Goal: Information Seeking & Learning: Learn about a topic

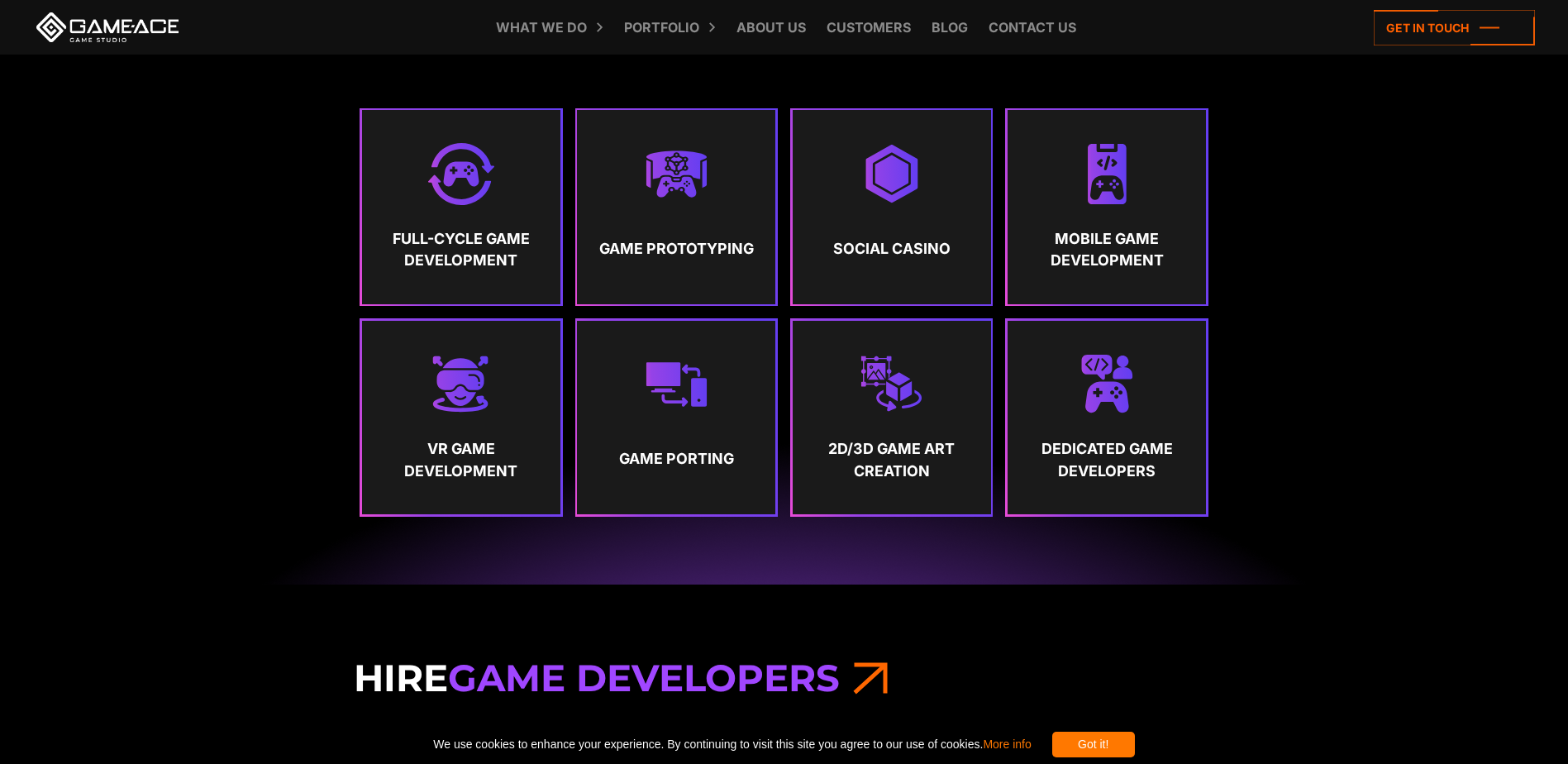
scroll to position [992, 0]
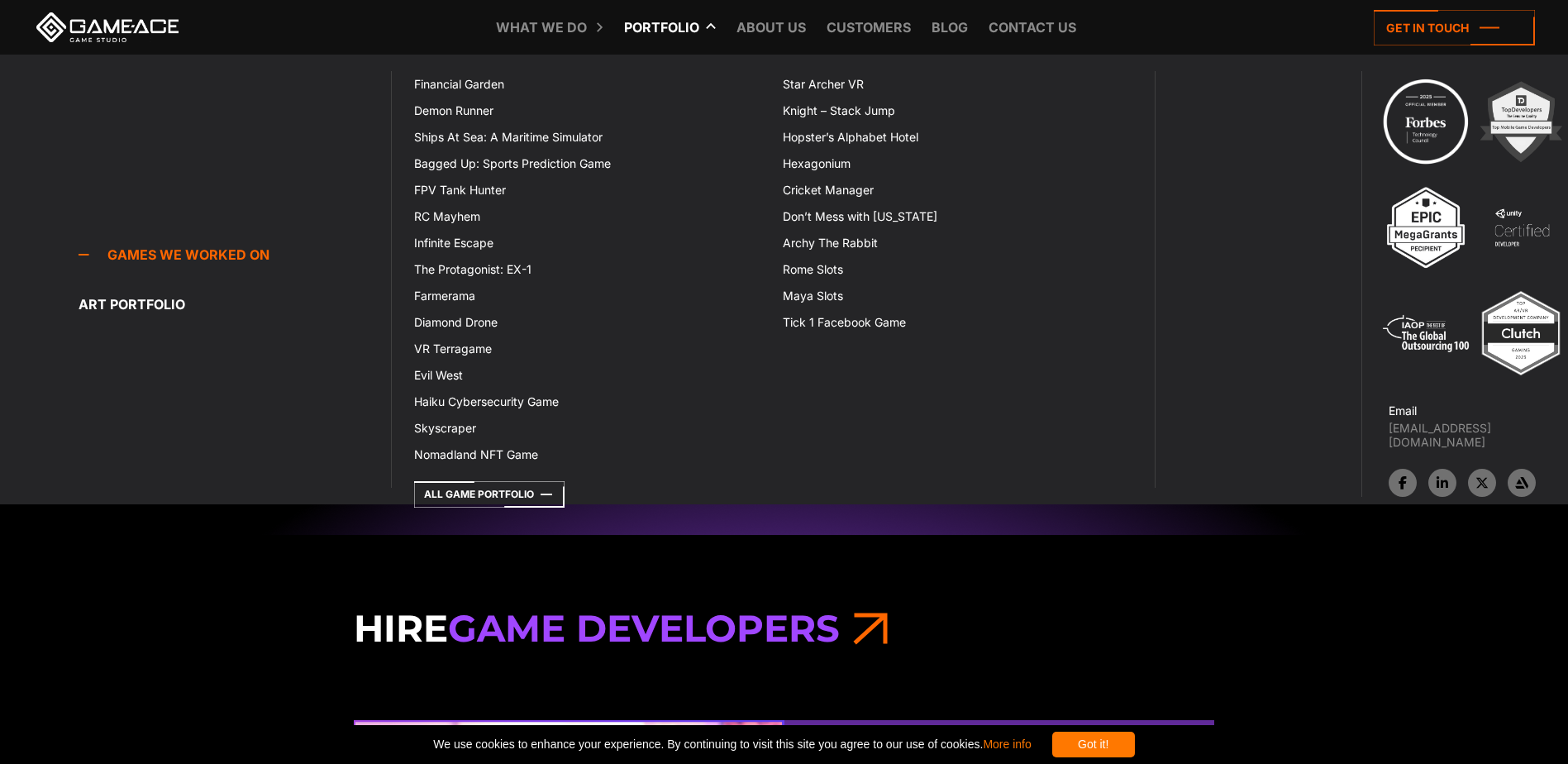
click at [704, 31] on link "Portfolio" at bounding box center [661, 27] width 92 height 55
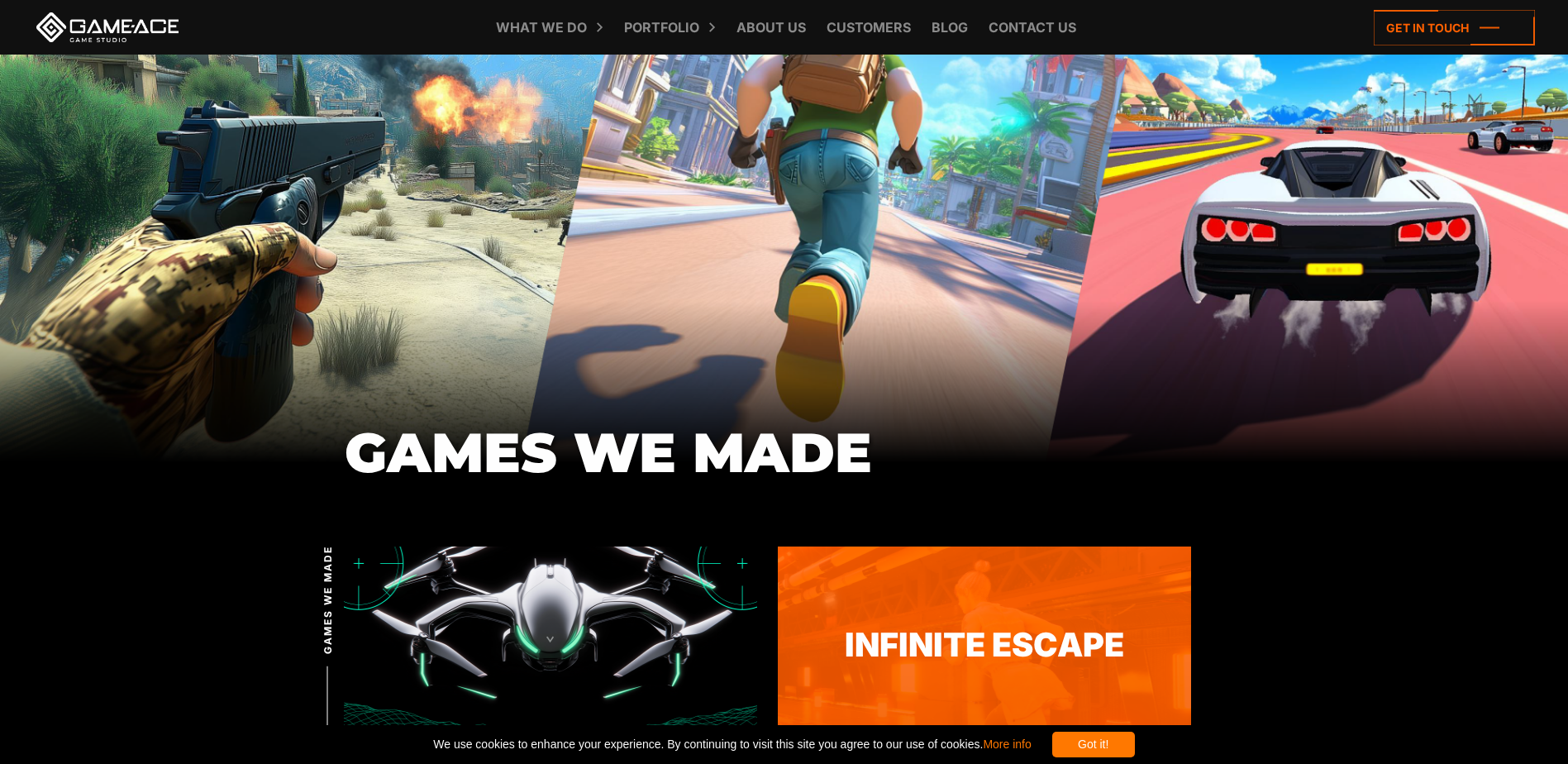
scroll to position [331, 0]
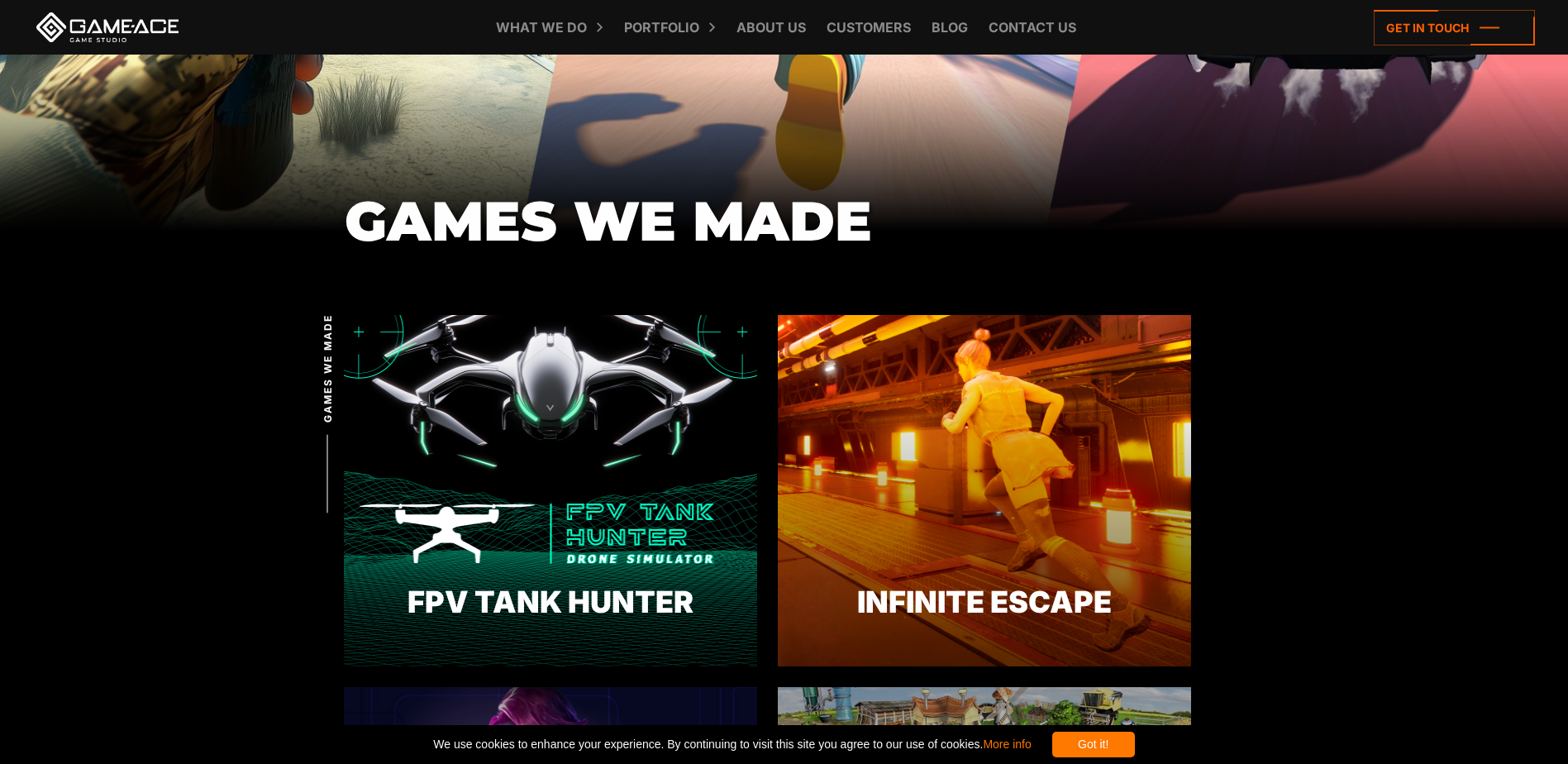
click at [1135, 743] on div "Got it!" at bounding box center [1093, 744] width 83 height 26
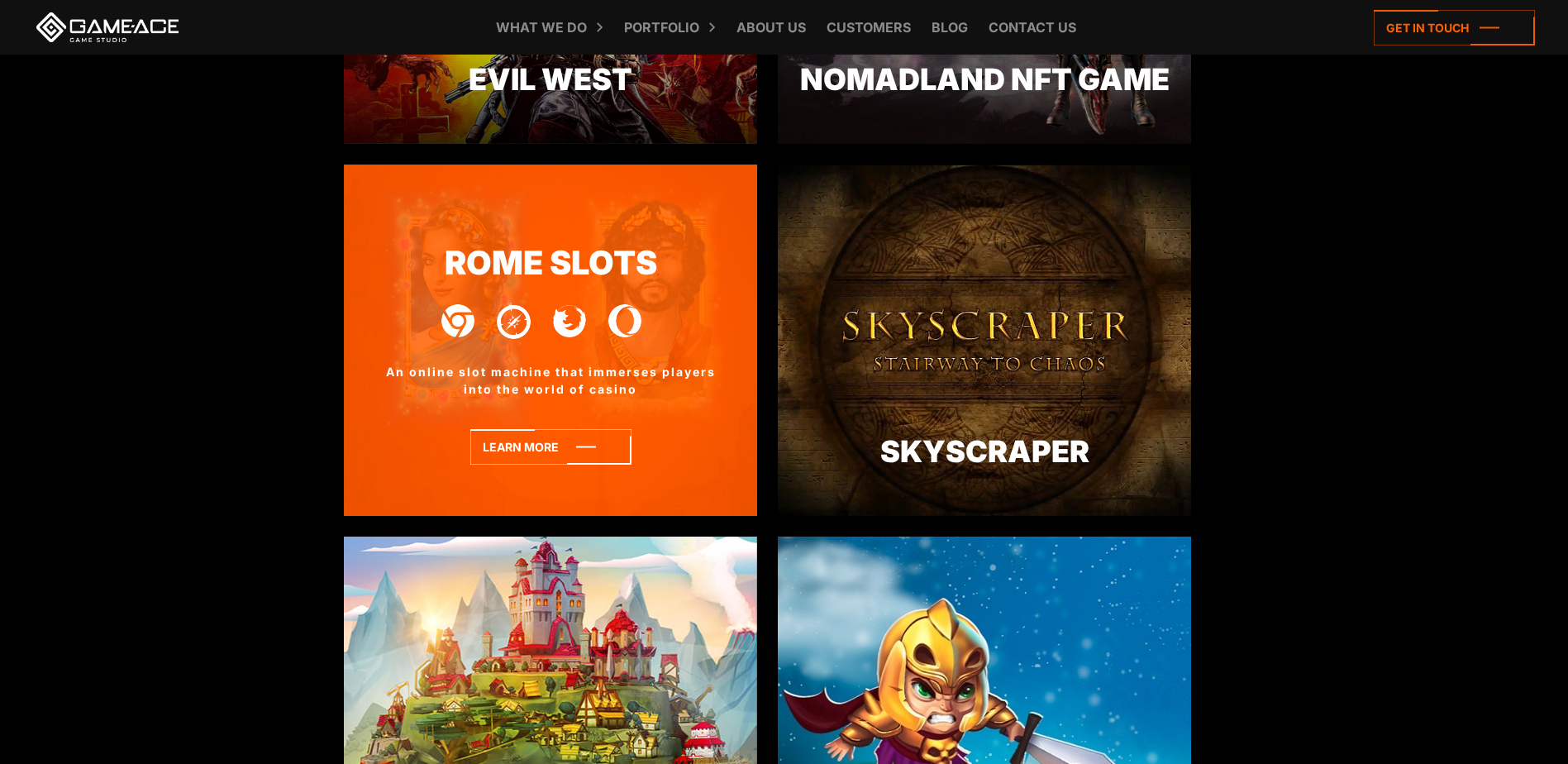
scroll to position [3060, 0]
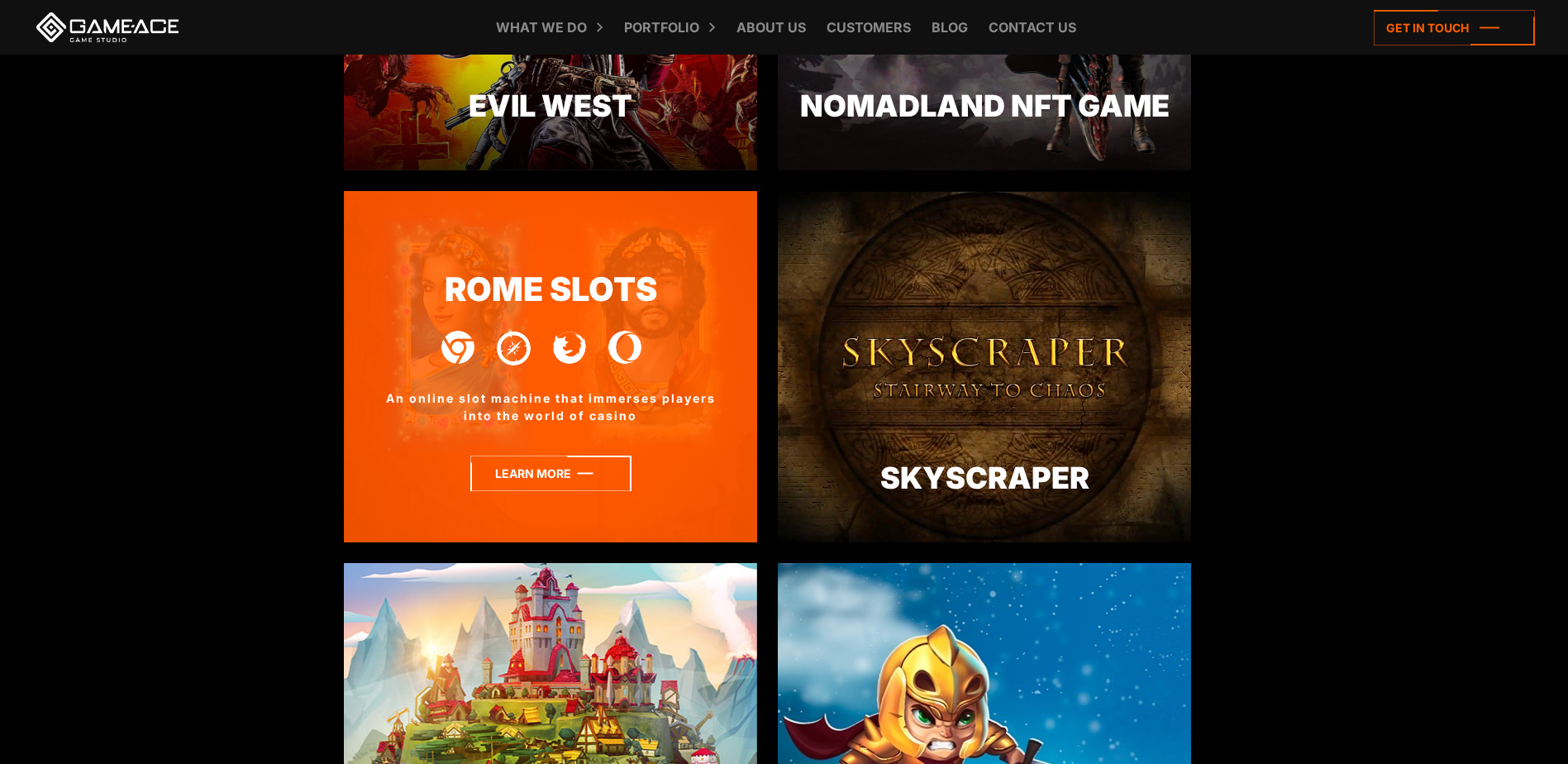
click at [512, 460] on icon at bounding box center [550, 473] width 161 height 35
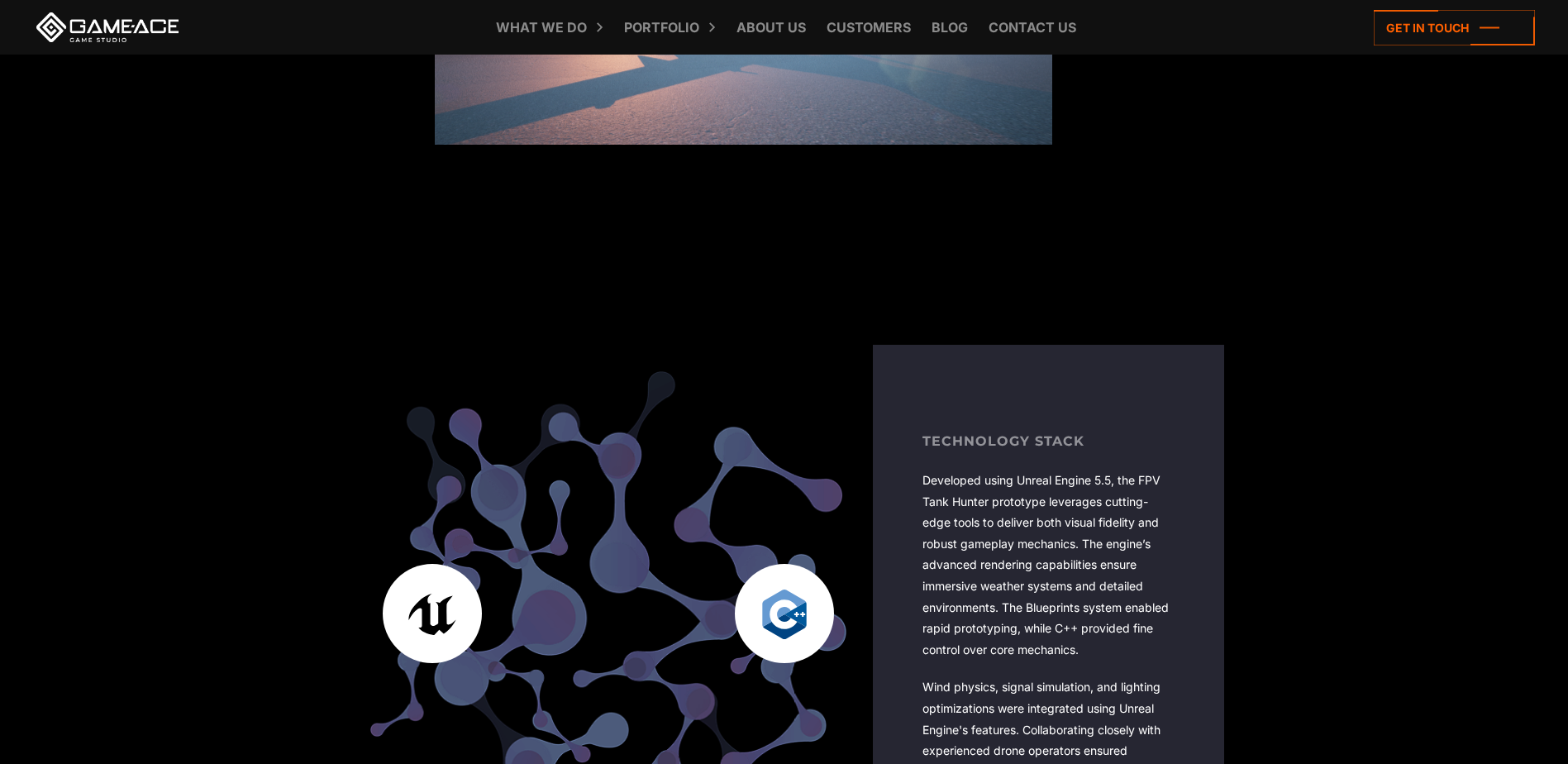
scroll to position [2894, 0]
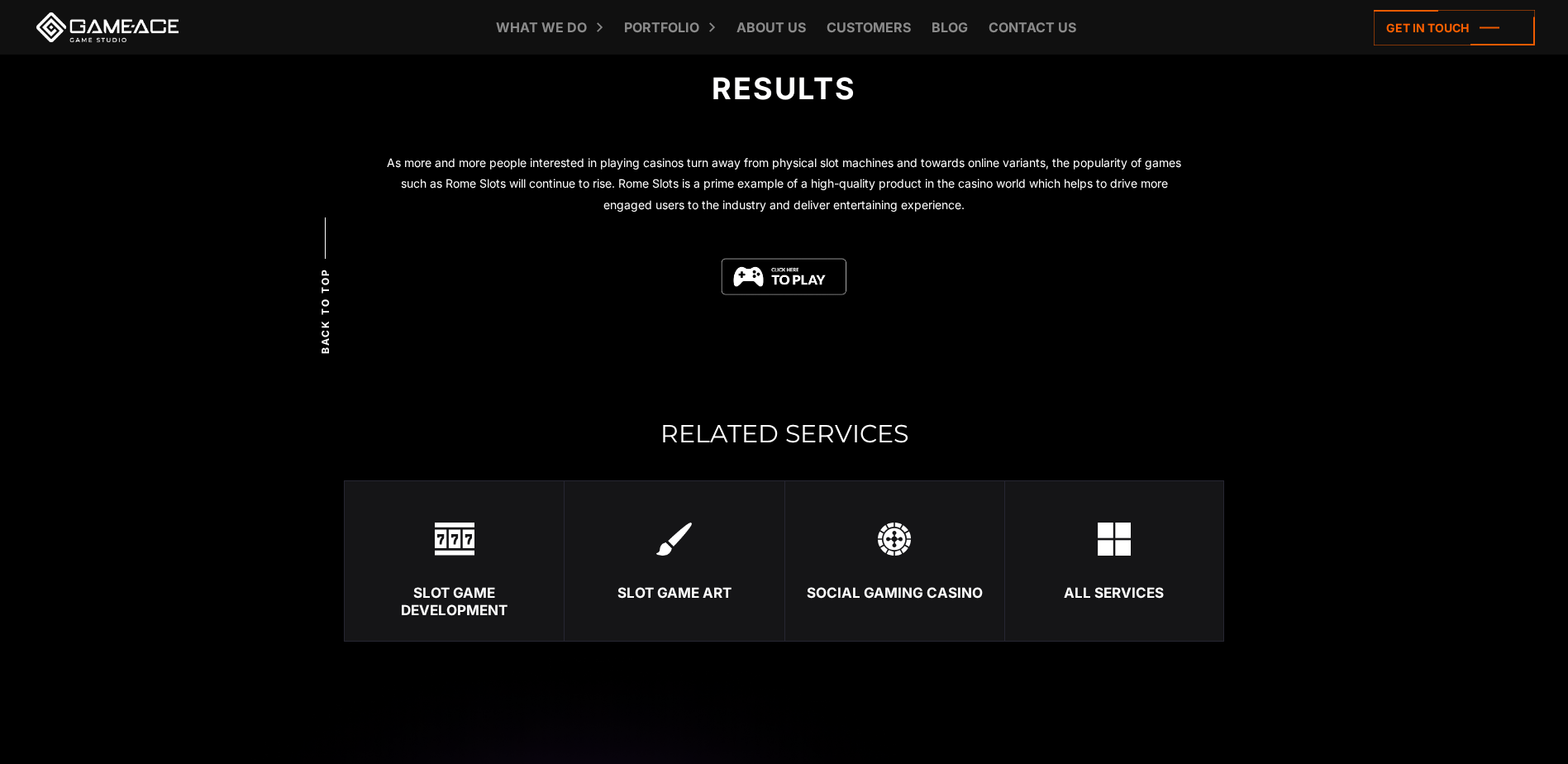
scroll to position [3473, 0]
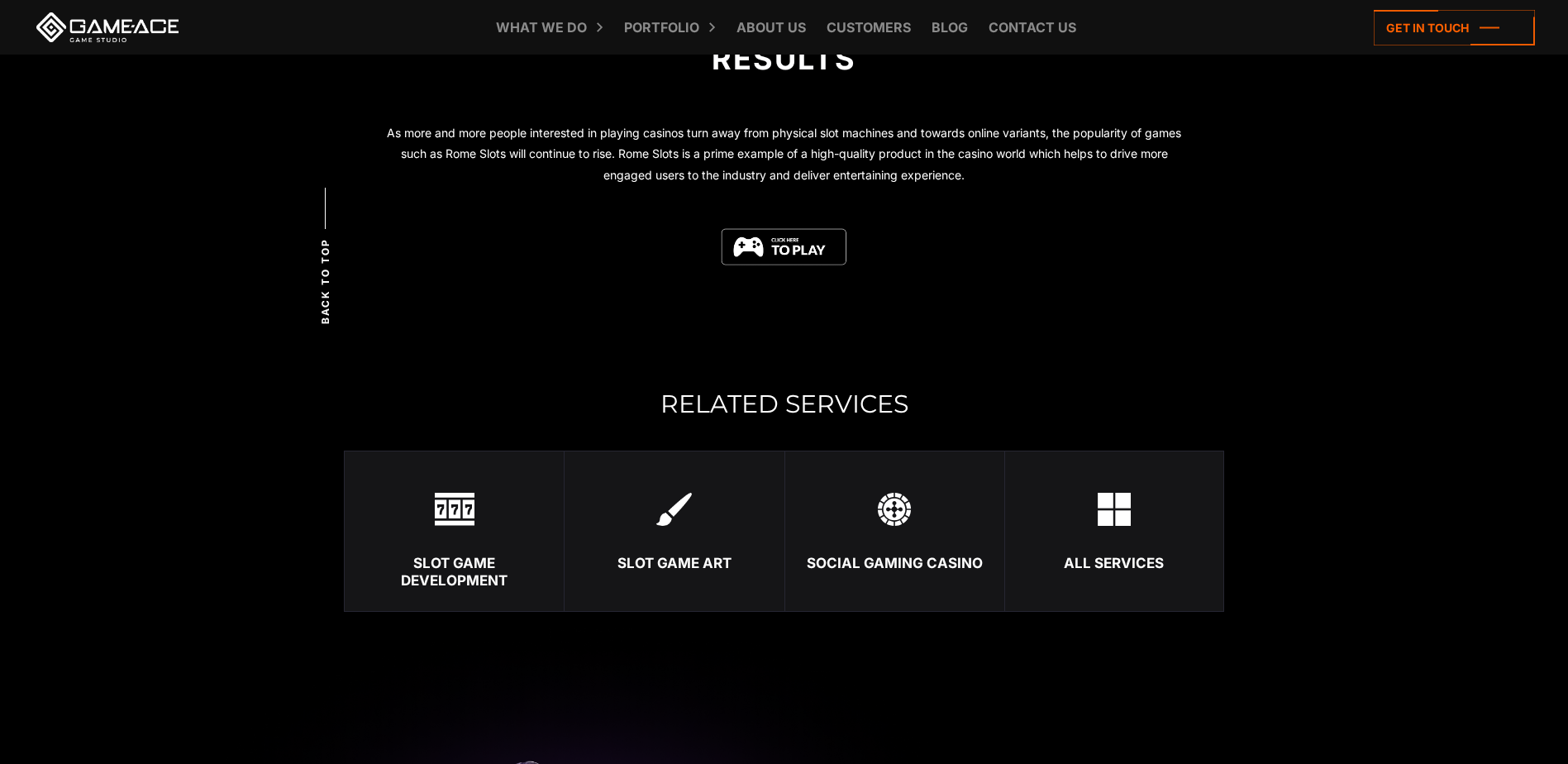
click at [439, 577] on div "Slot Game Development" at bounding box center [453, 572] width 219 height 34
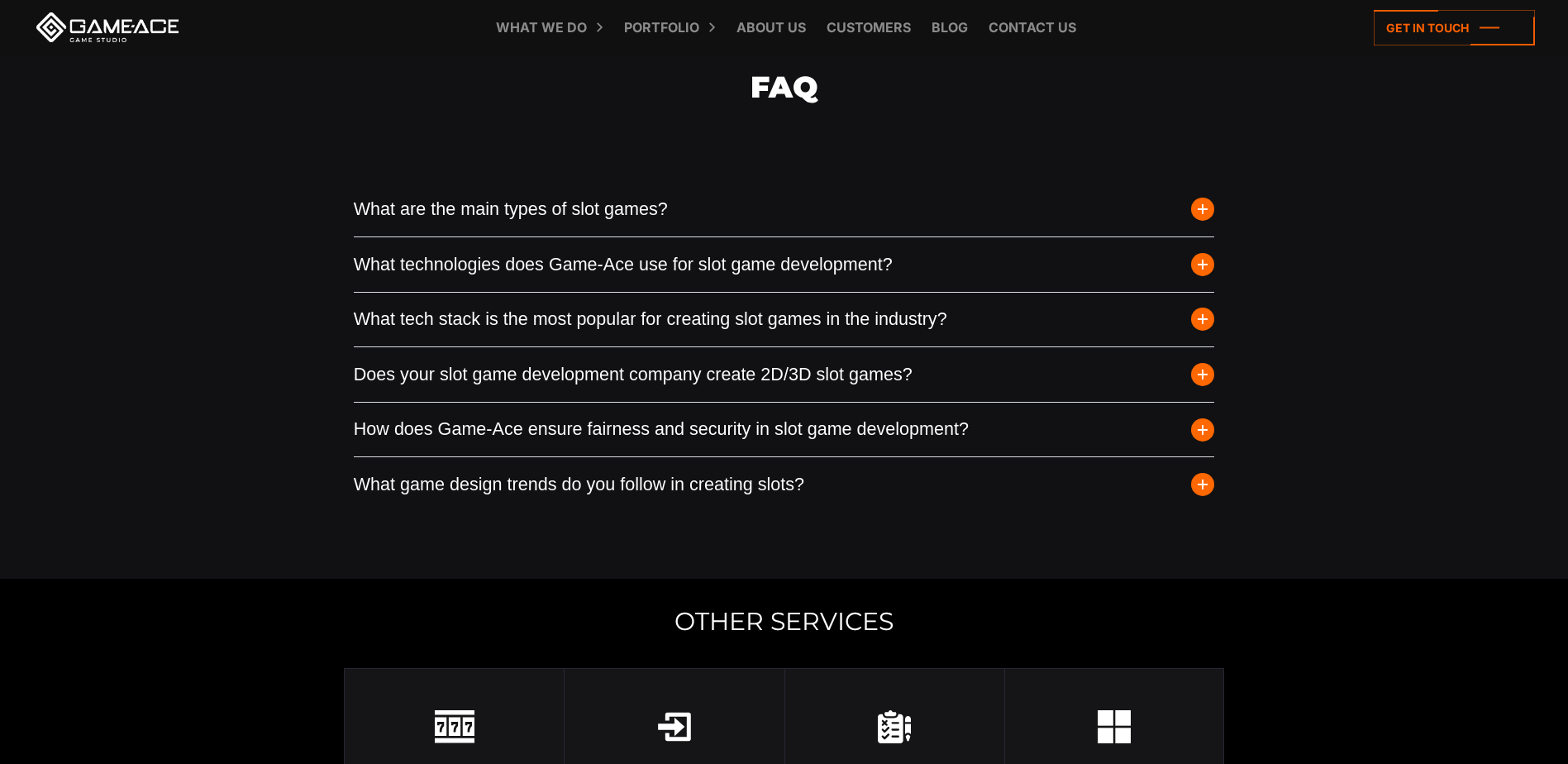
scroll to position [6450, 0]
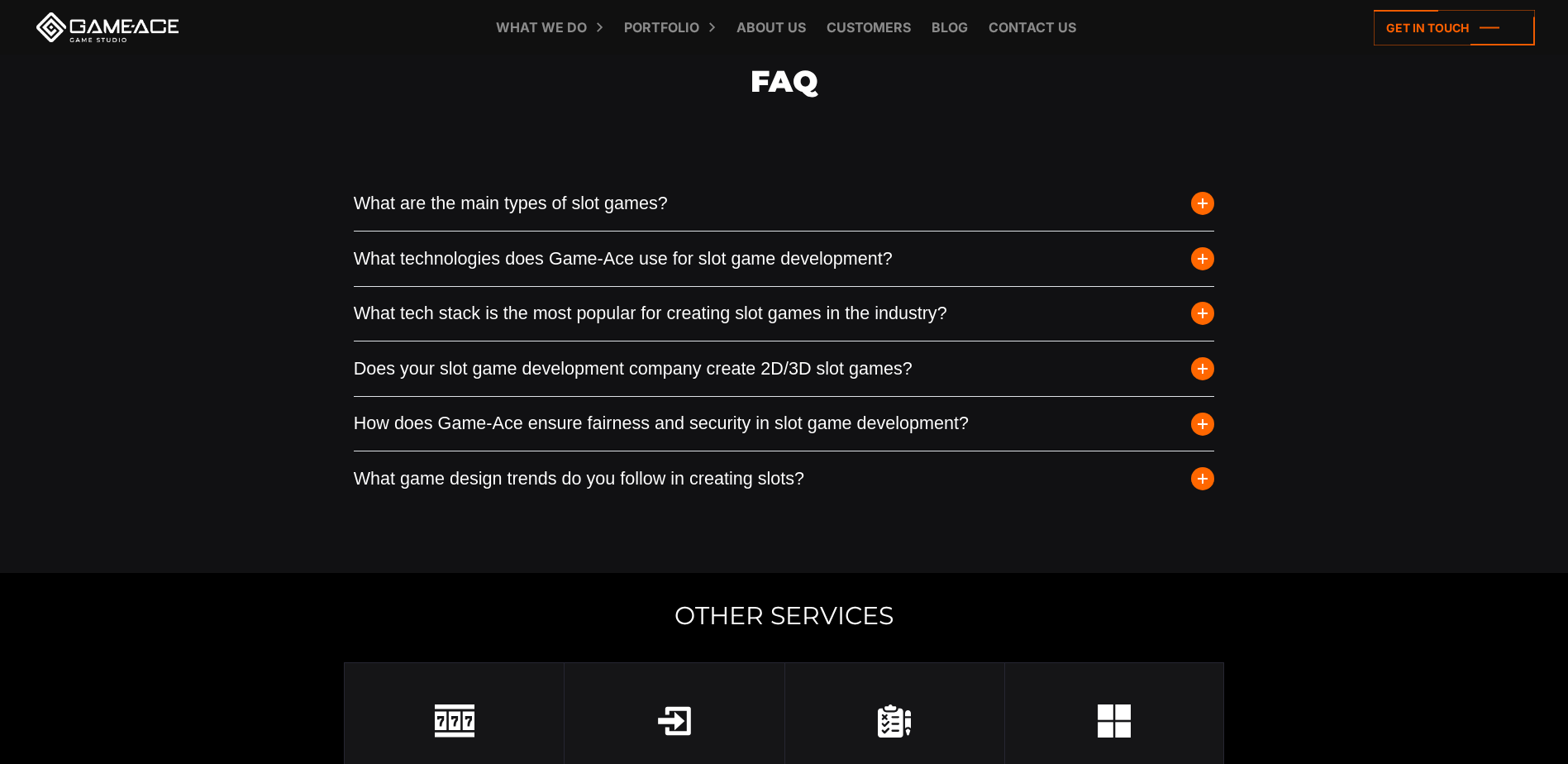
click at [1173, 396] on button "Does your slot game development company create 2D/3D slot games?" at bounding box center [784, 369] width 861 height 55
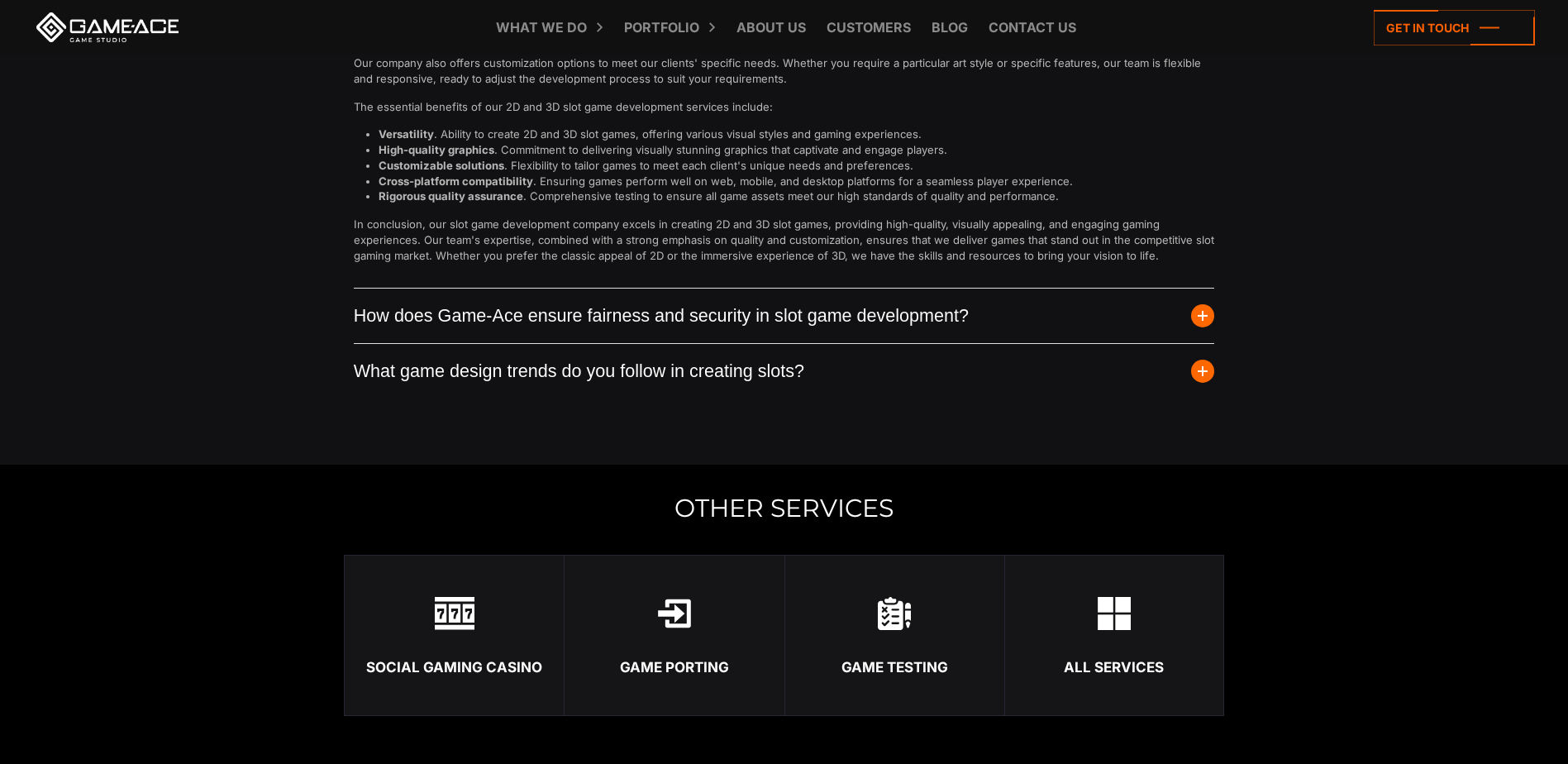
scroll to position [7195, 0]
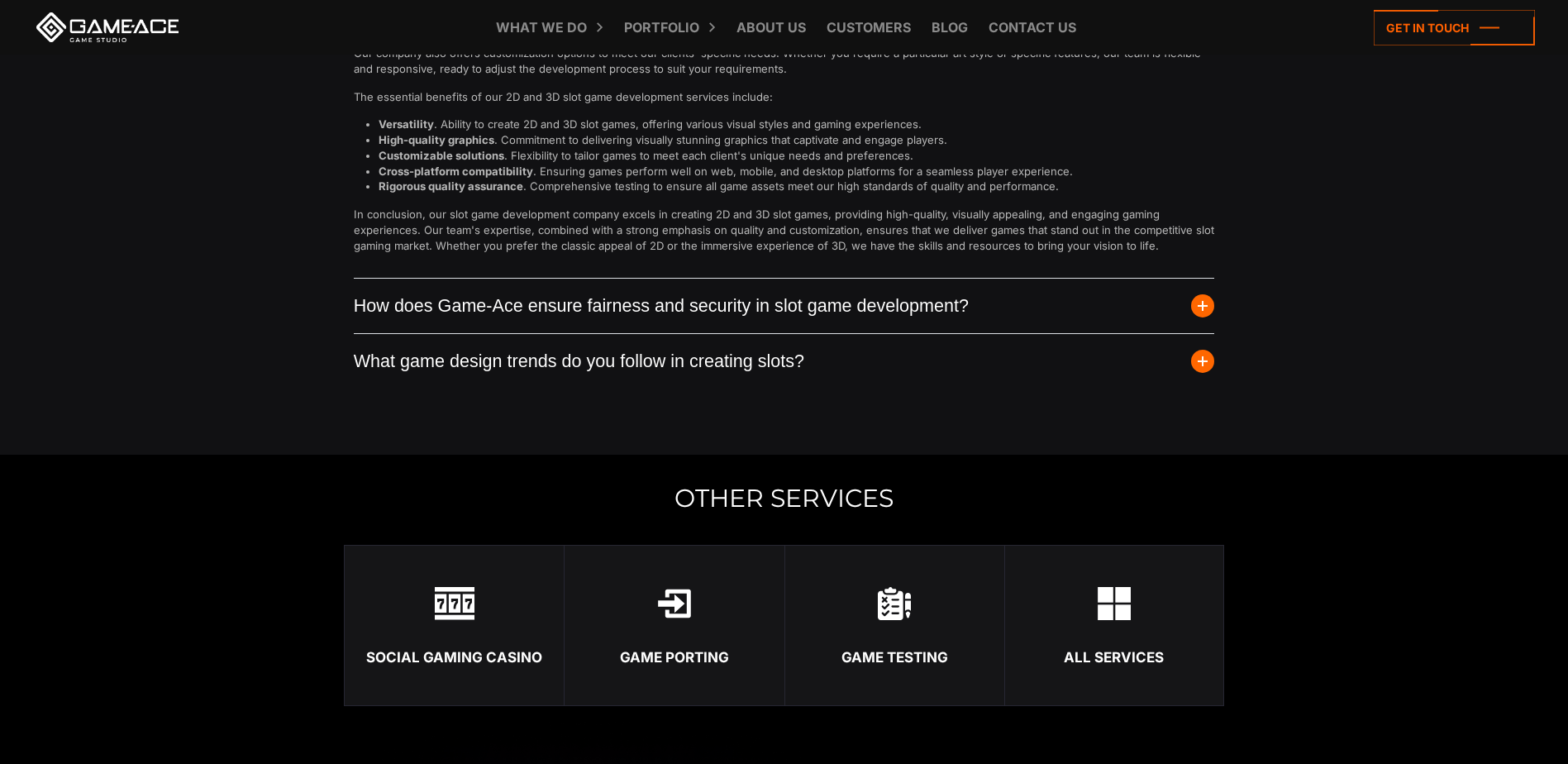
click at [906, 389] on button "What game design trends do you follow in creating slots?" at bounding box center [784, 362] width 861 height 55
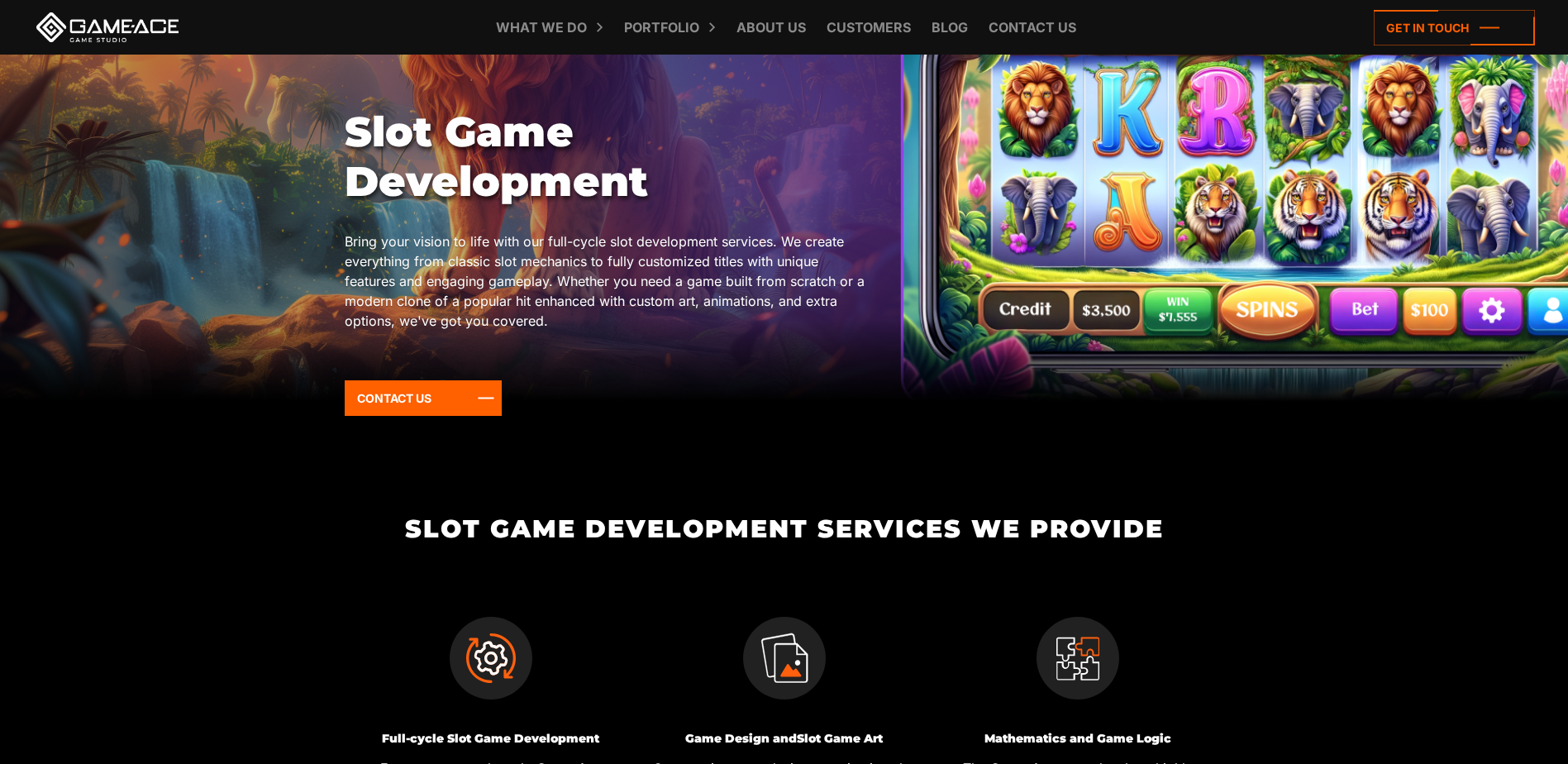
scroll to position [0, 0]
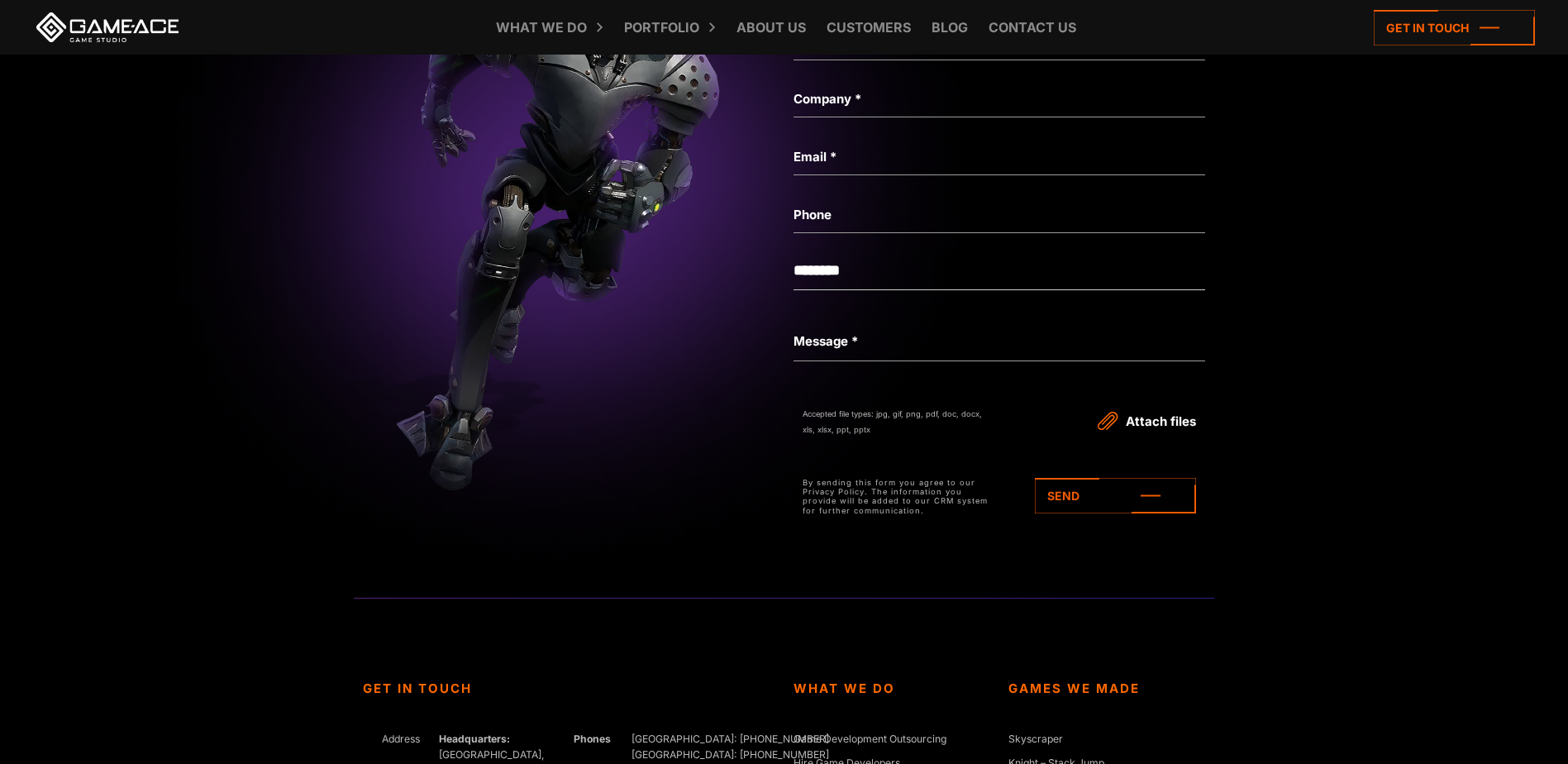
scroll to position [5744, 0]
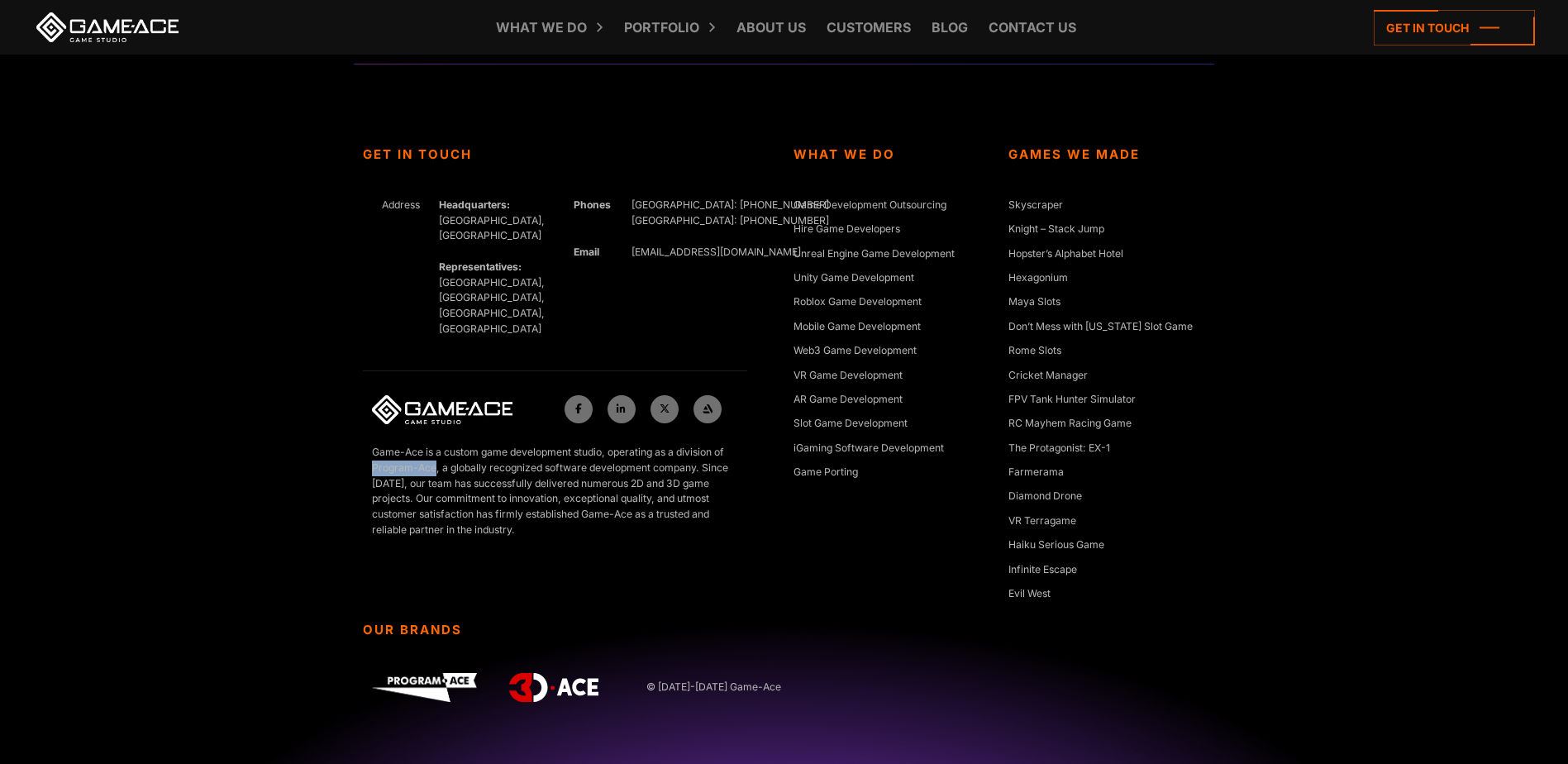
drag, startPoint x: 372, startPoint y: 416, endPoint x: 434, endPoint y: 420, distance: 62.1
click at [434, 445] on div "Game-Ace is a custom game development studio, operating as a division of Progra…" at bounding box center [555, 498] width 385 height 106
copy p "Program-Ace"
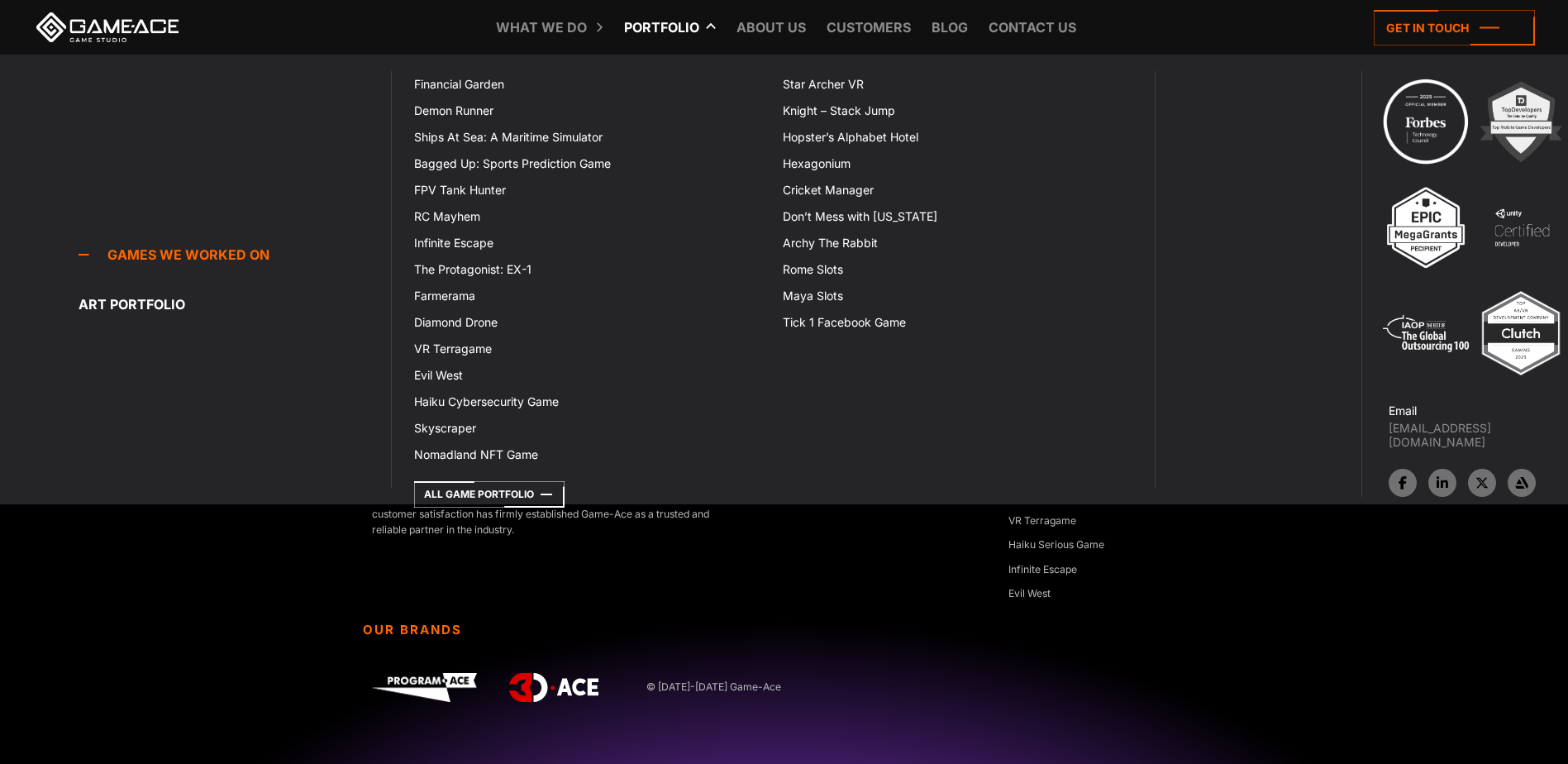
click at [661, 21] on link "Portfolio" at bounding box center [661, 27] width 92 height 55
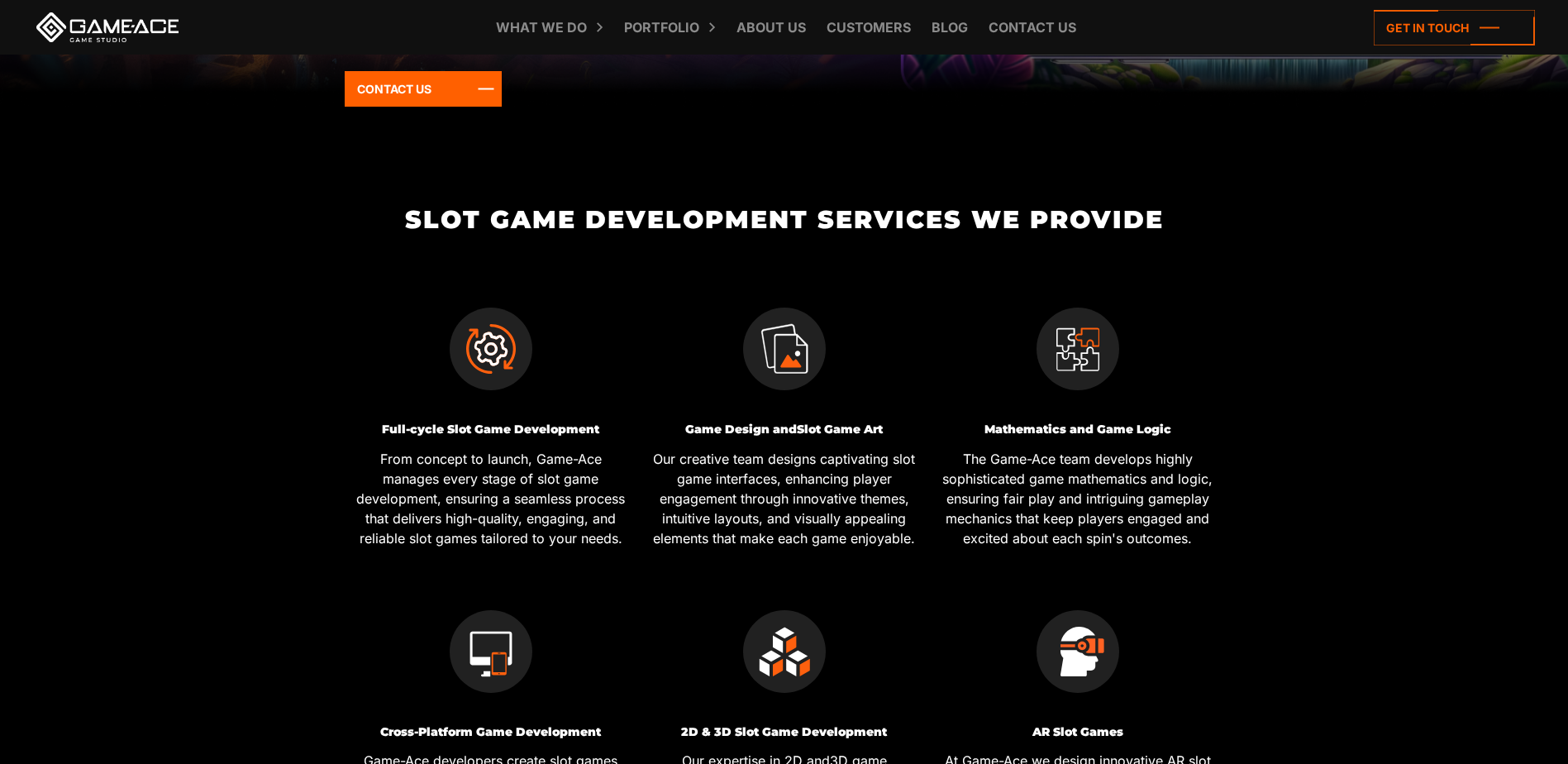
scroll to position [579, 0]
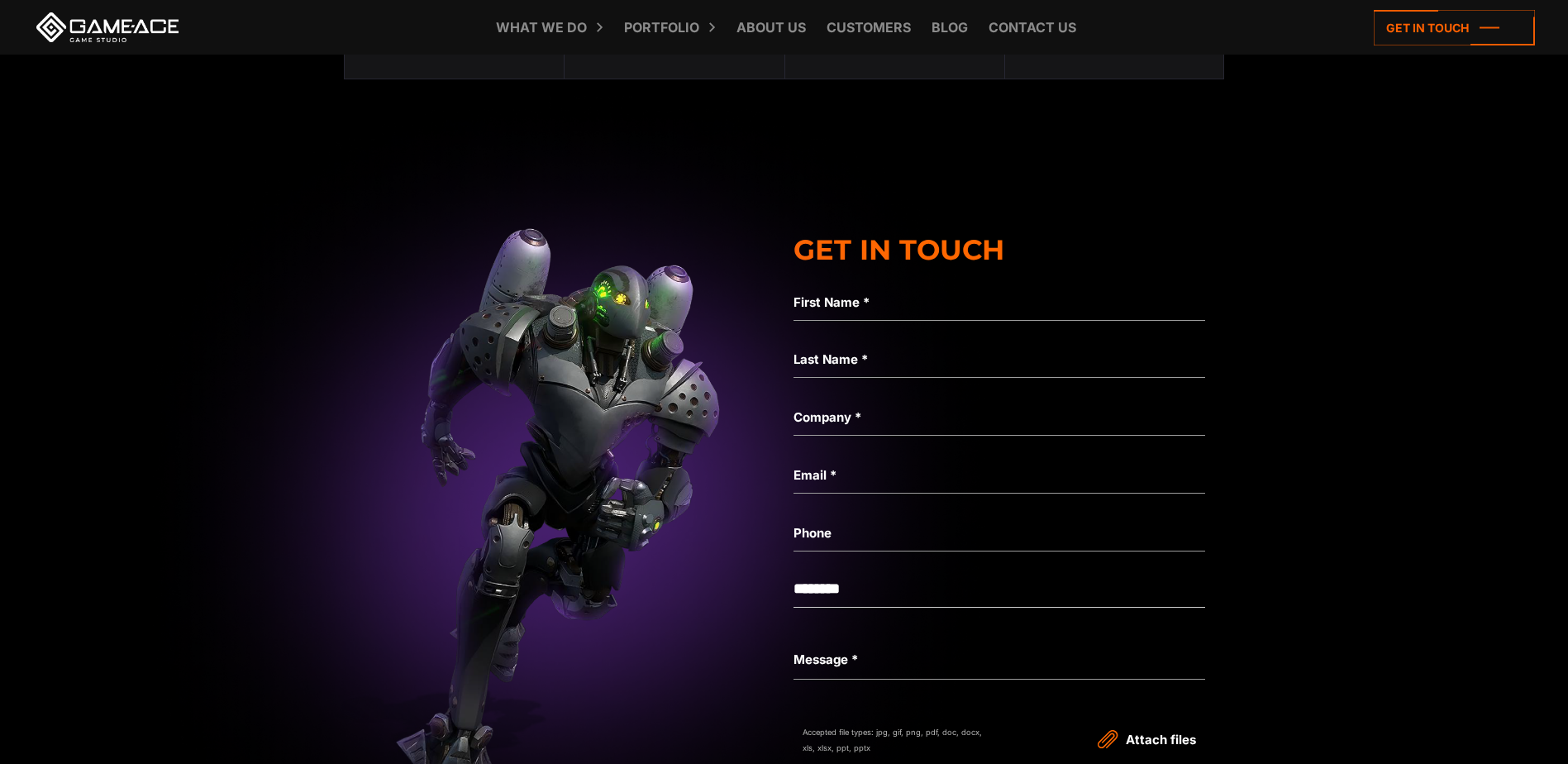
scroll to position [7525, 0]
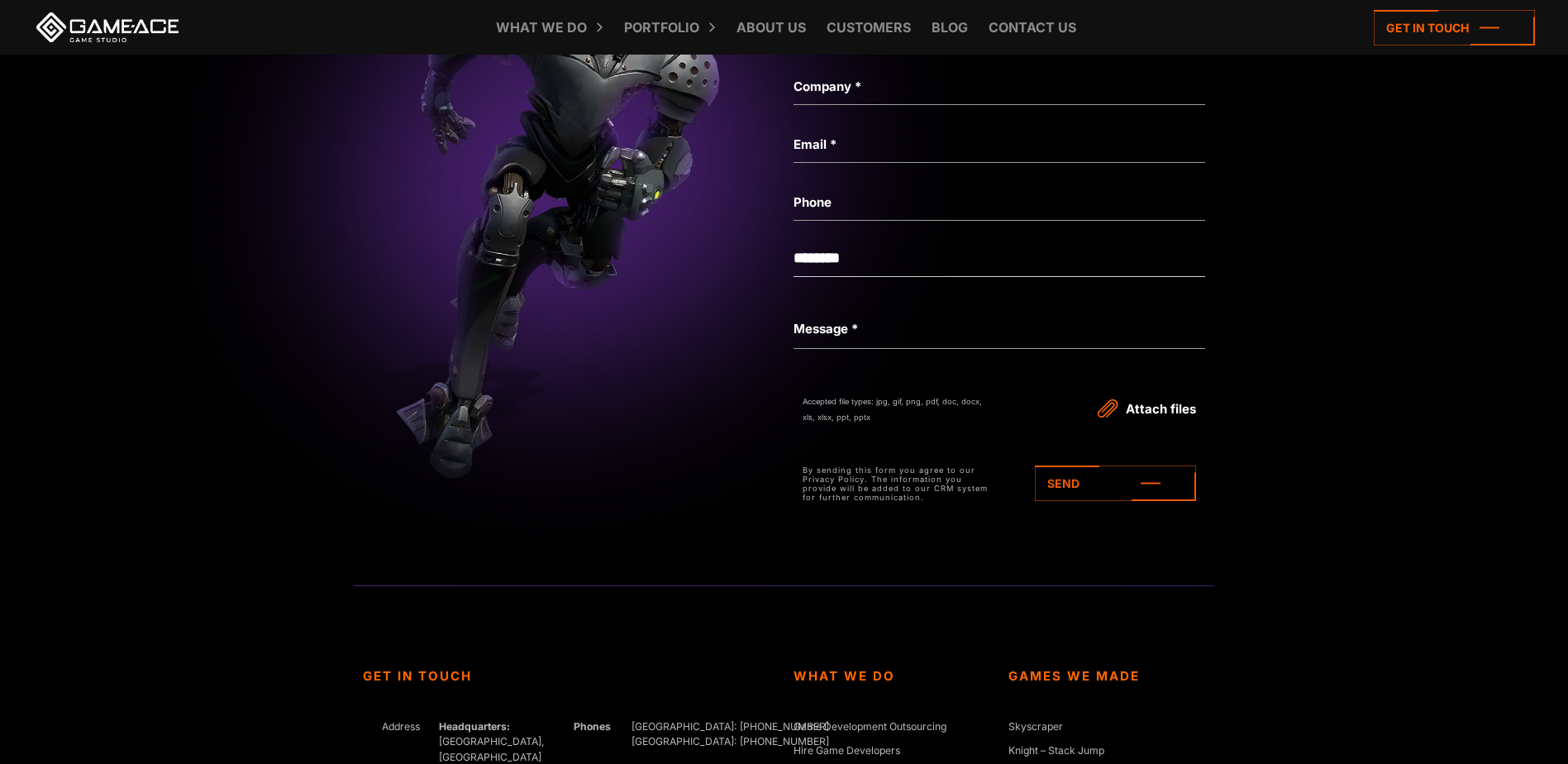
click at [298, 436] on img at bounding box center [568, 167] width 4304 height 805
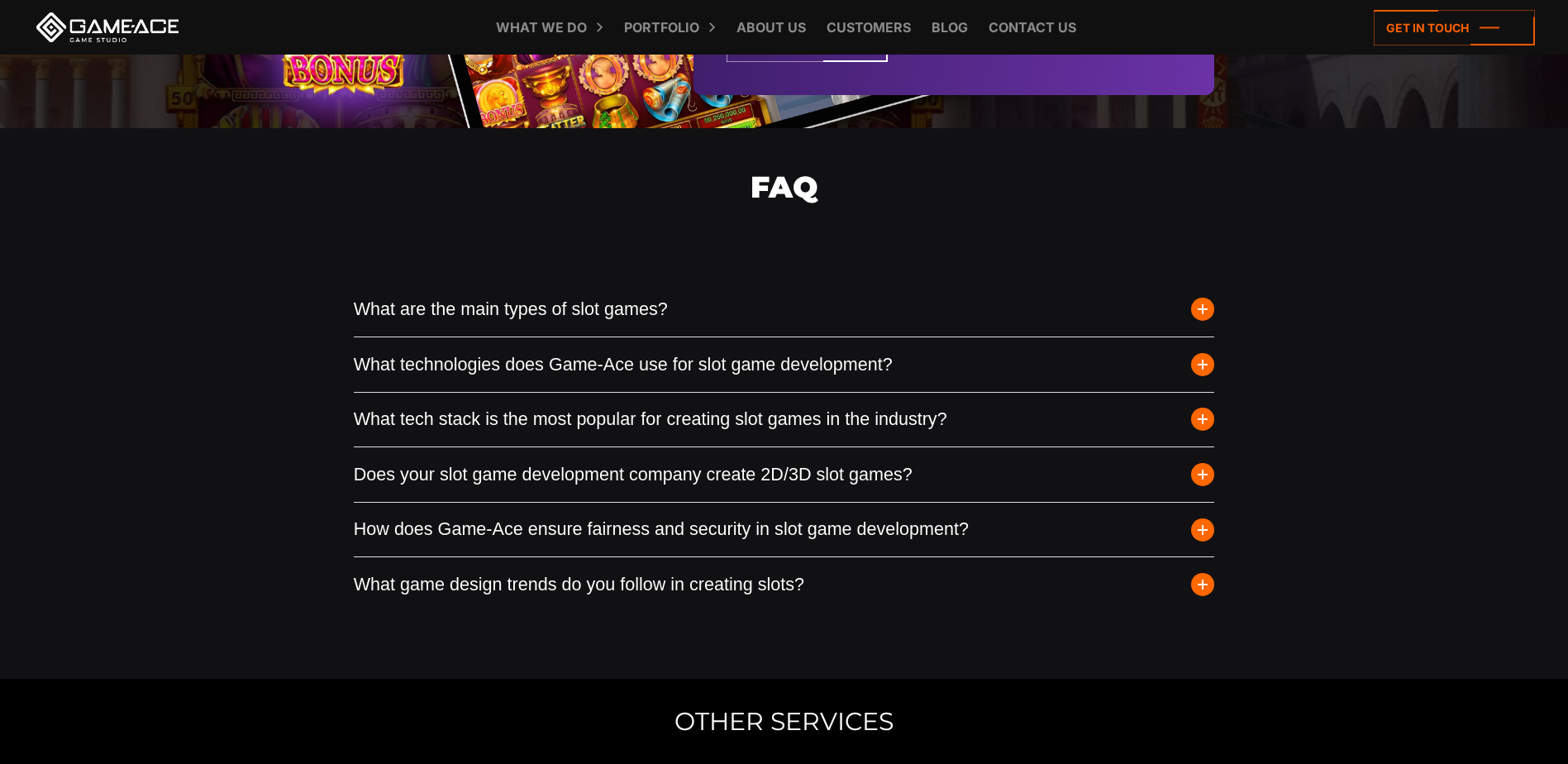
scroll to position [6367, 0]
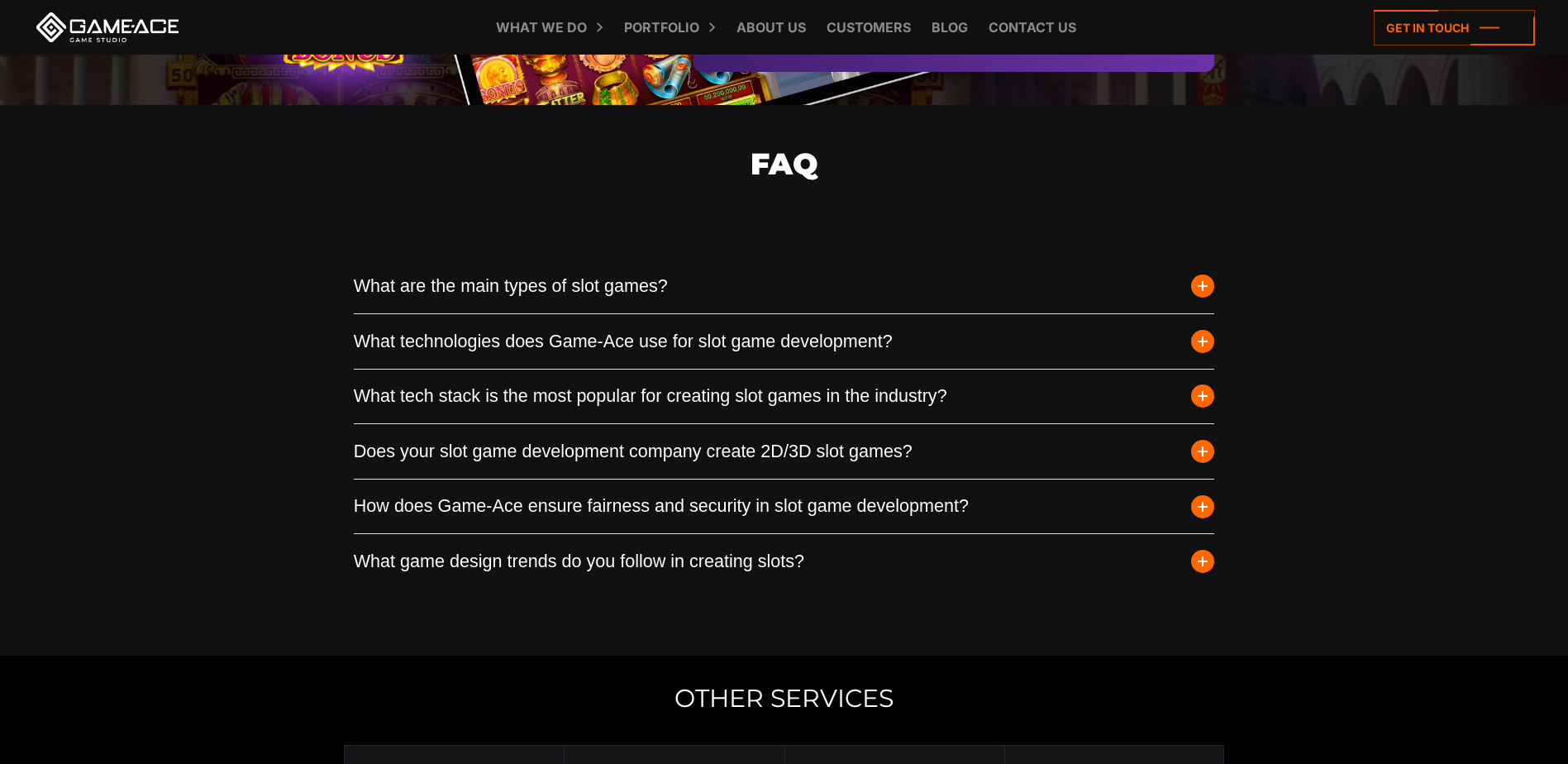
click at [695, 369] on button "What technologies does Game-Ace use for slot game development?" at bounding box center [784, 341] width 861 height 55
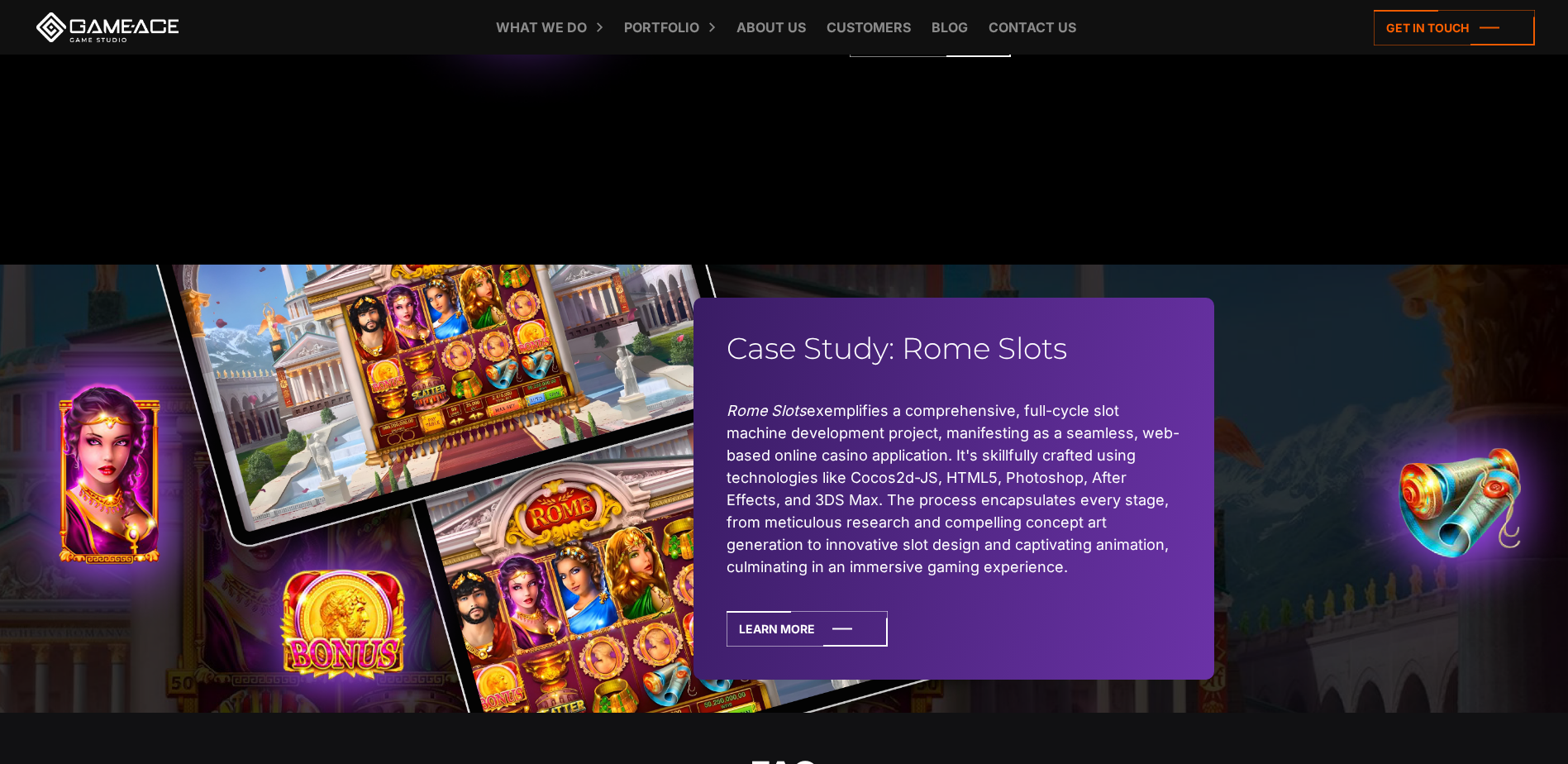
scroll to position [5458, 0]
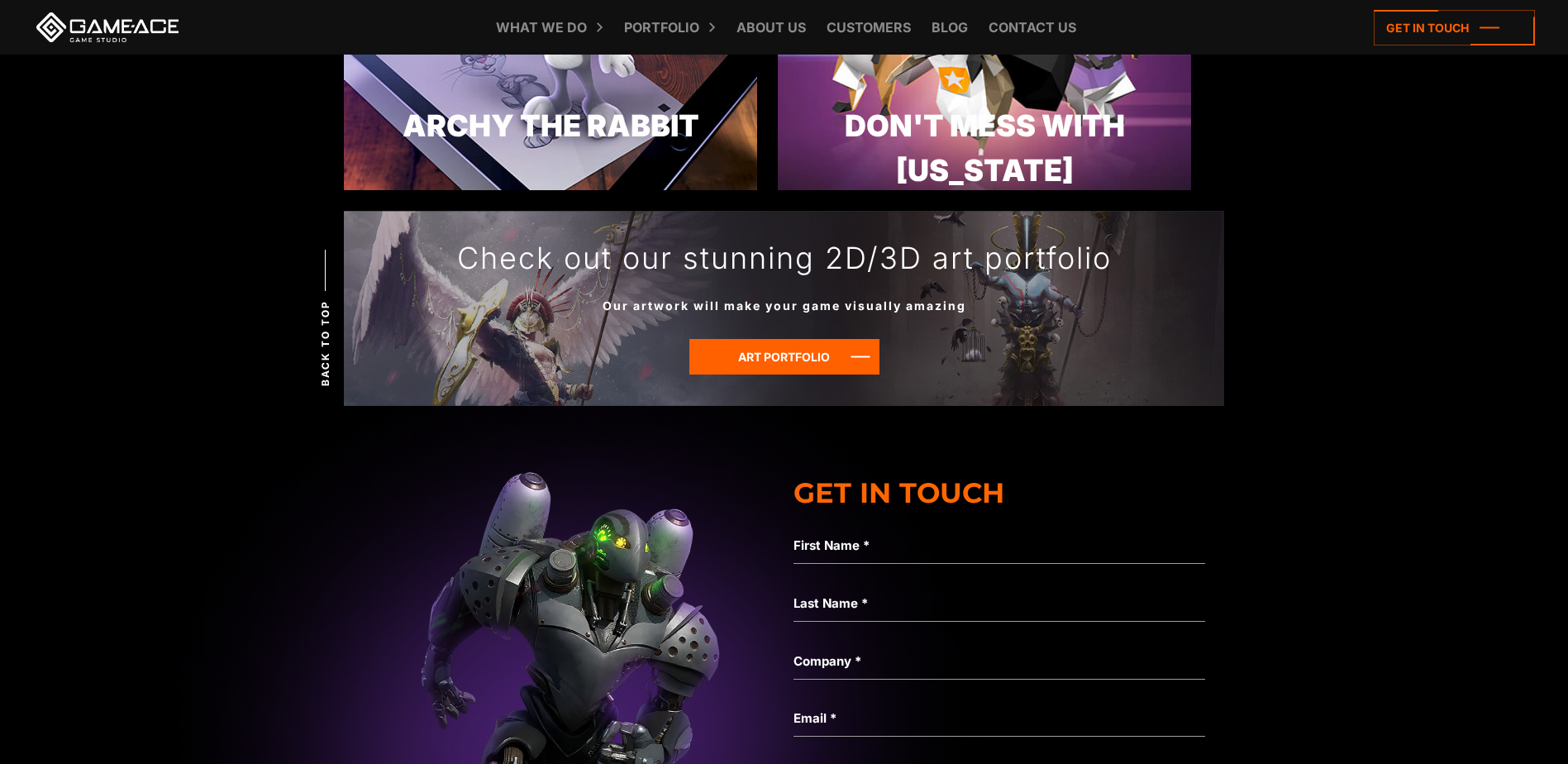
scroll to position [5292, 0]
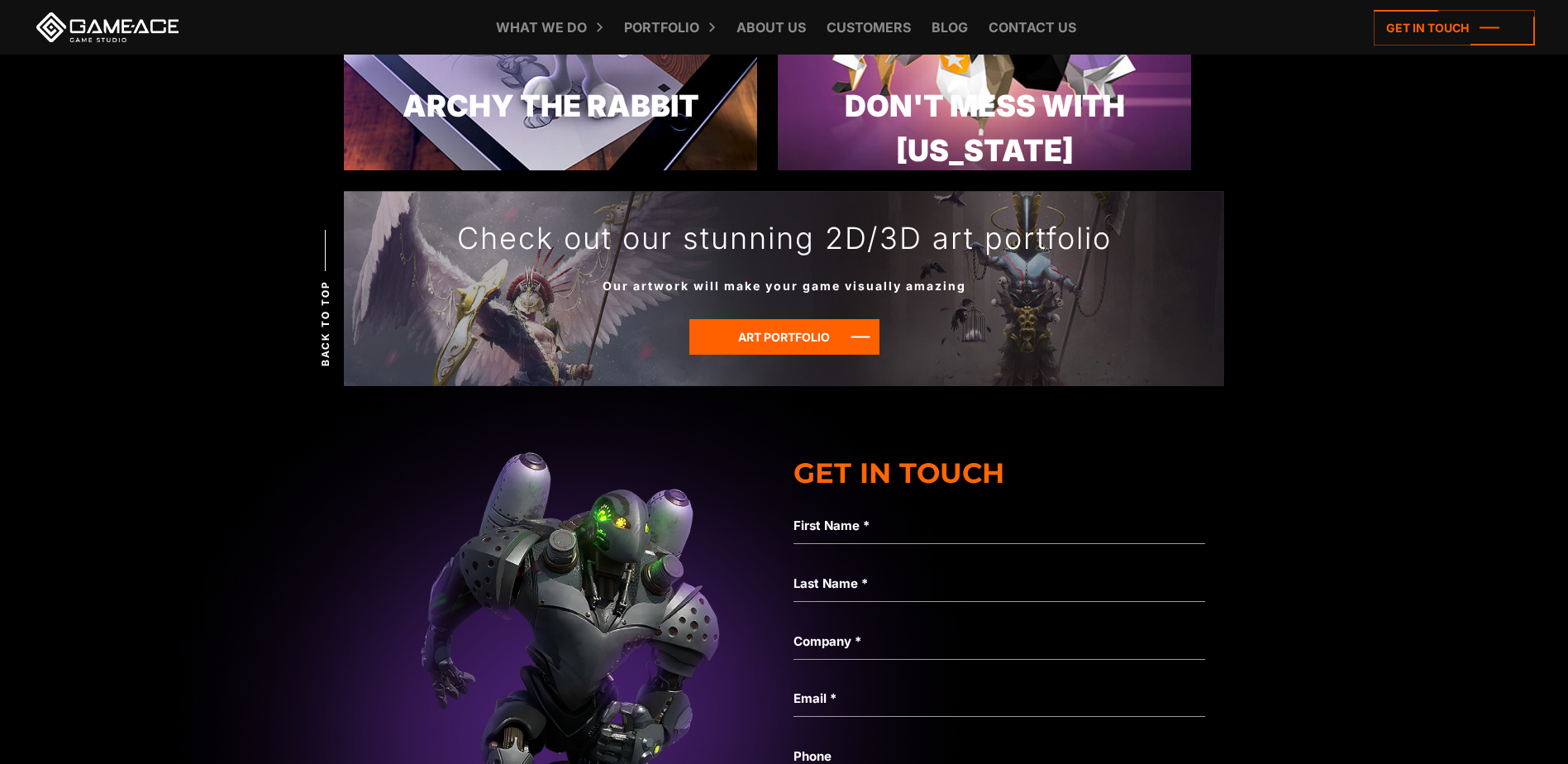
click at [1344, 539] on img at bounding box center [568, 722] width 4304 height 805
